Goal: Information Seeking & Learning: Learn about a topic

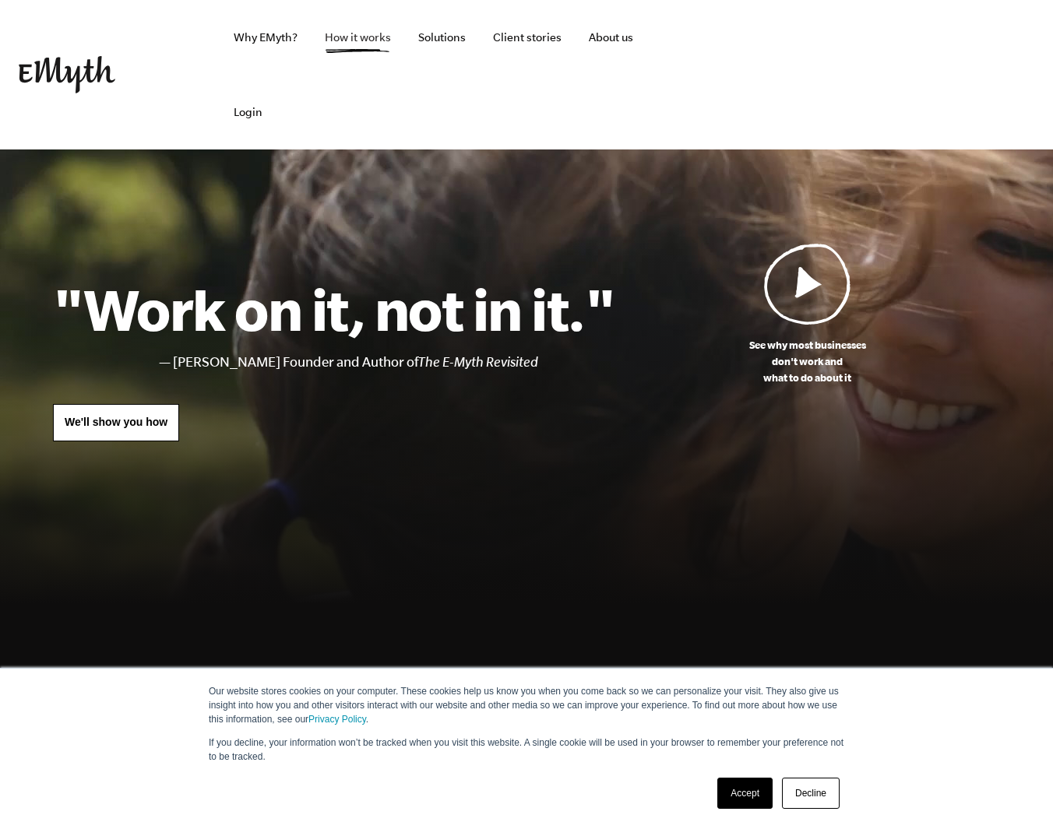
click at [336, 47] on link "How it works" at bounding box center [357, 37] width 91 height 75
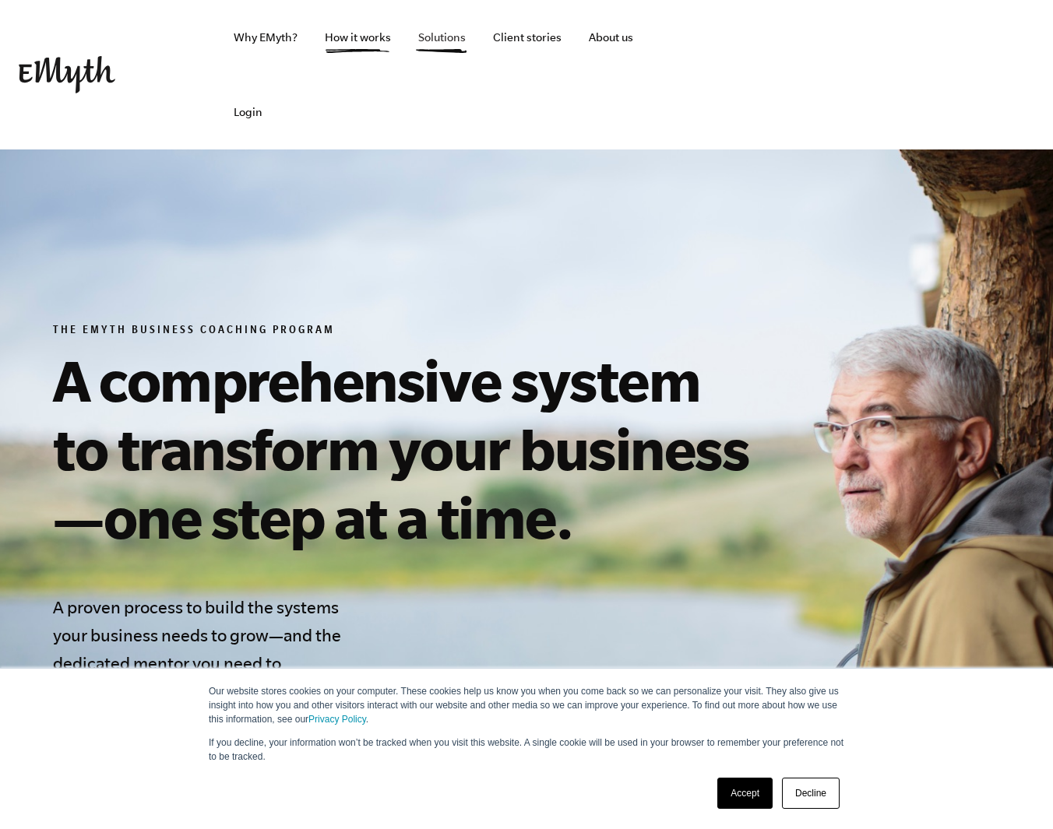
click at [451, 41] on link "Solutions" at bounding box center [442, 37] width 72 height 75
